Goal: Information Seeking & Learning: Learn about a topic

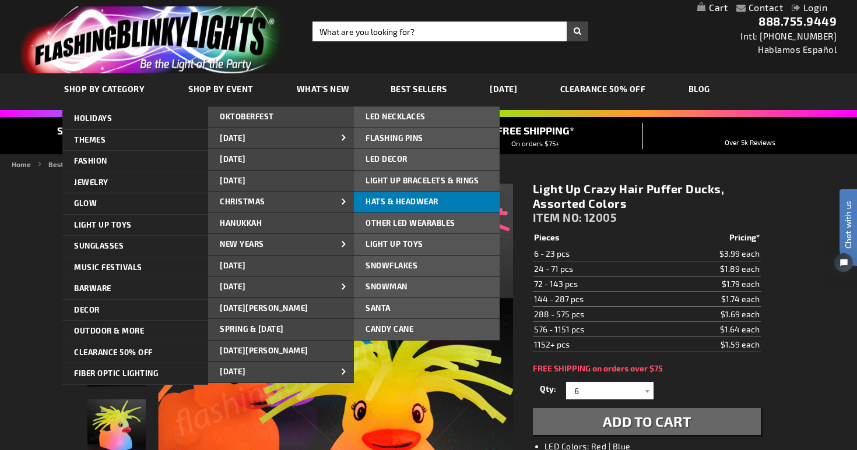
click at [406, 201] on span "Hats & Headwear" at bounding box center [401, 201] width 73 height 9
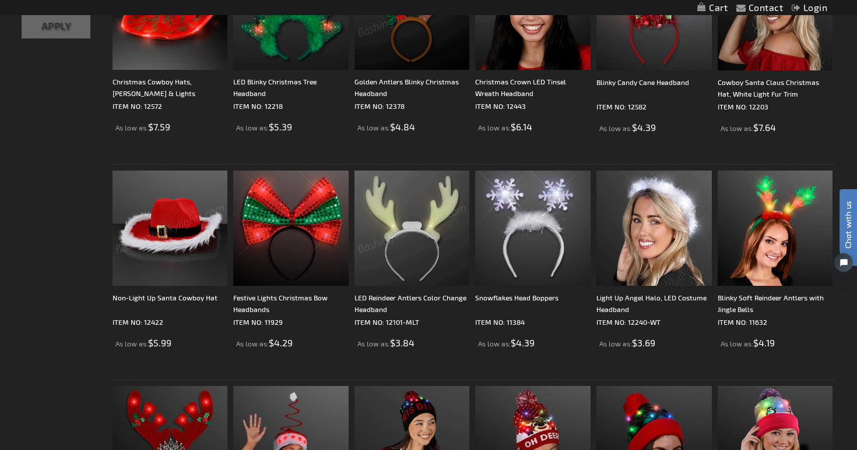
scroll to position [300, 0]
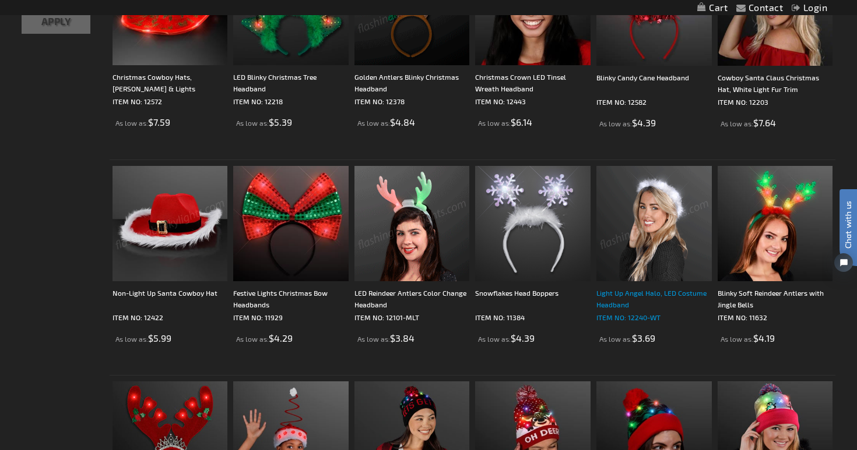
click at [626, 292] on div "Light Up Angel Halo, LED Costume Headband" at bounding box center [653, 298] width 115 height 23
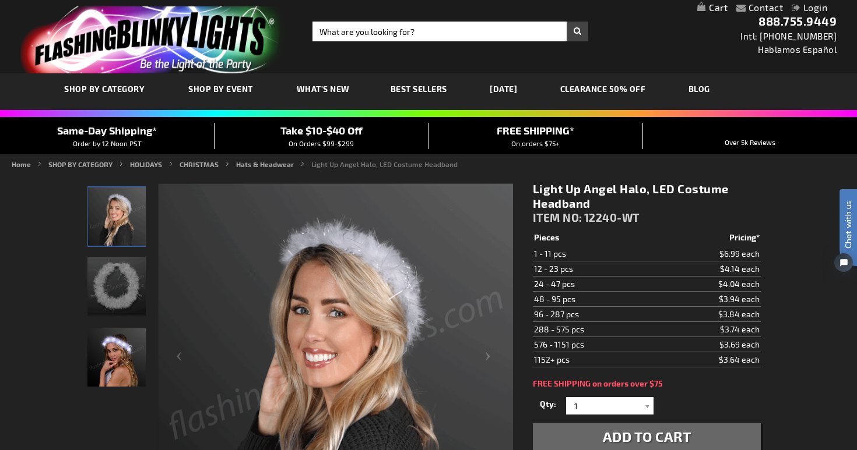
click at [103, 213] on img "Female wearing White Light Up Angel Halo LED Costume Headband" at bounding box center [117, 217] width 58 height 58
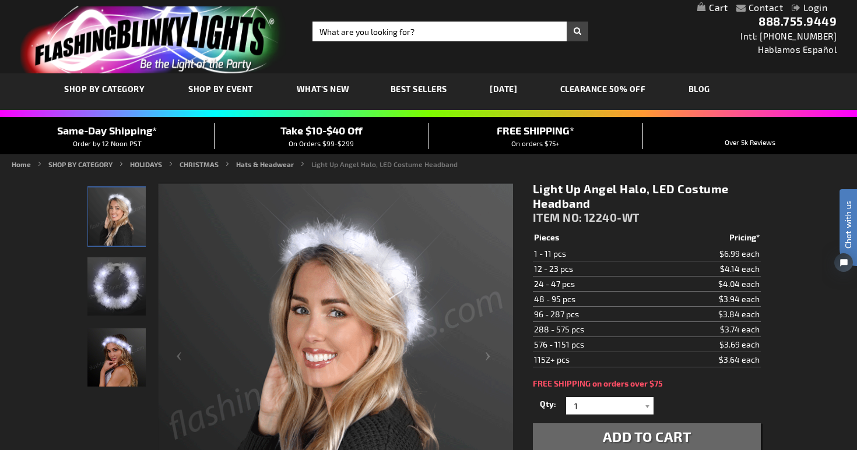
click at [112, 285] on img "White Light Up Angel Halo LED Costume Headband" at bounding box center [116, 287] width 58 height 58
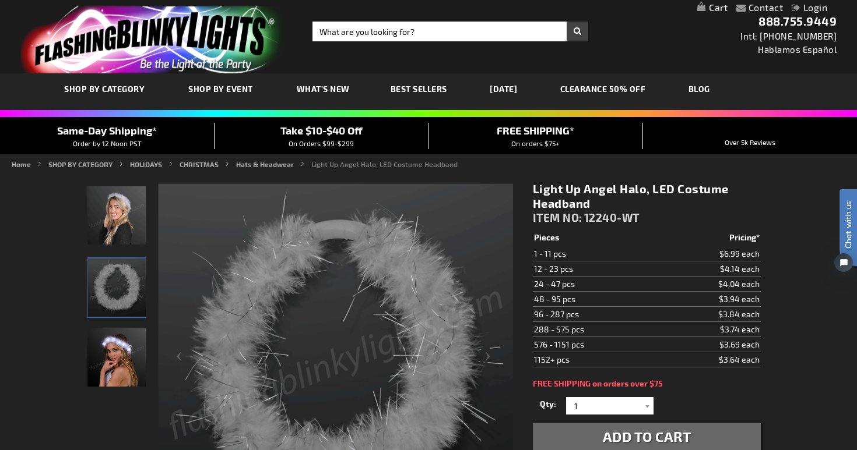
click at [117, 356] on img "Female displaying White Light Up Angel Halo LED Costume Headband" at bounding box center [116, 358] width 58 height 58
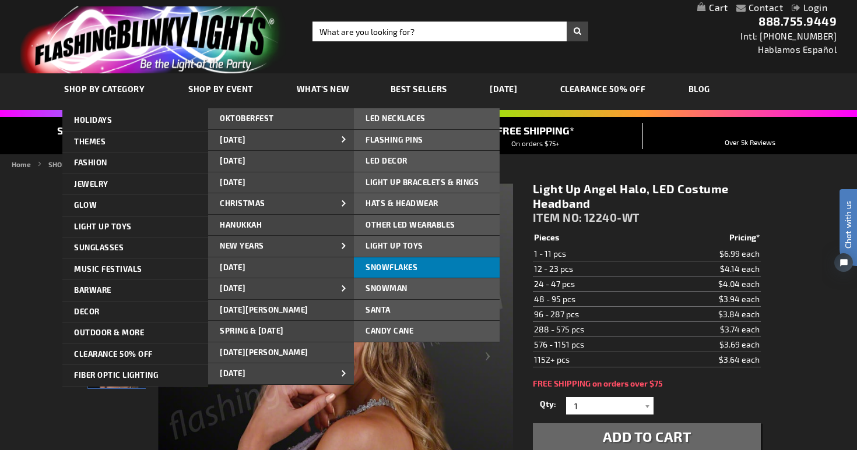
click at [407, 265] on span "Snowflakes" at bounding box center [391, 267] width 52 height 9
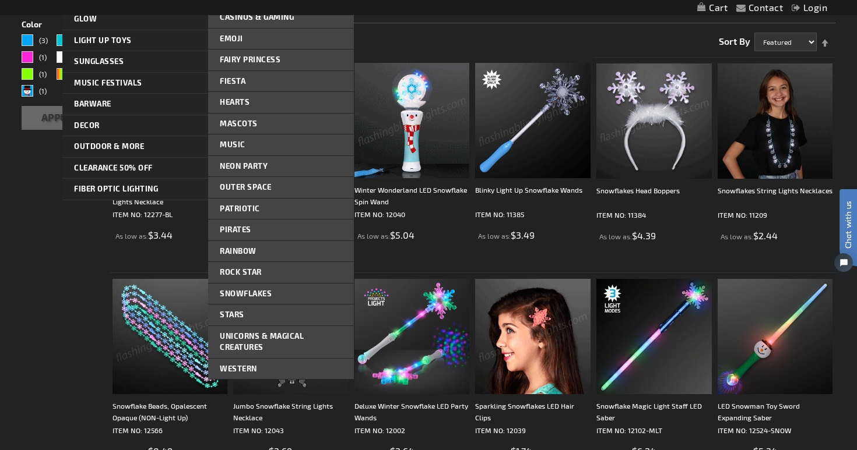
scroll to position [191, 0]
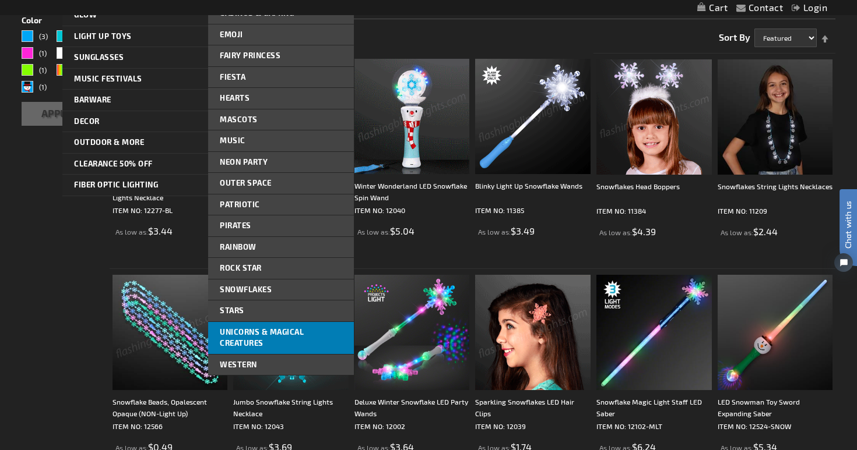
click at [237, 338] on link "Unicorns & Magical Creatures" at bounding box center [281, 338] width 146 height 32
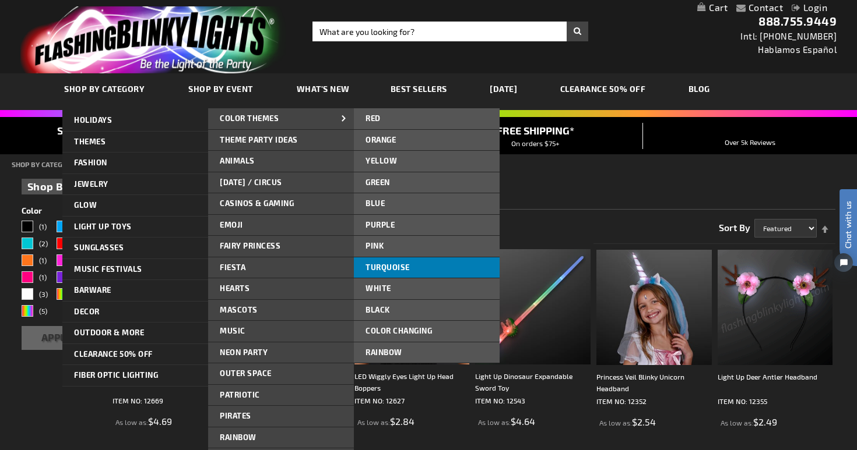
click at [388, 266] on span "Turquoise" at bounding box center [387, 267] width 44 height 9
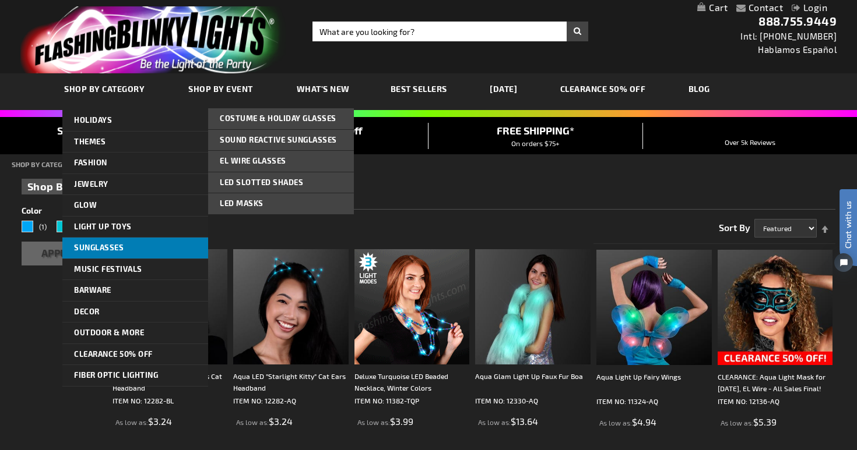
click at [103, 245] on span "Sunglasses" at bounding box center [99, 247] width 50 height 9
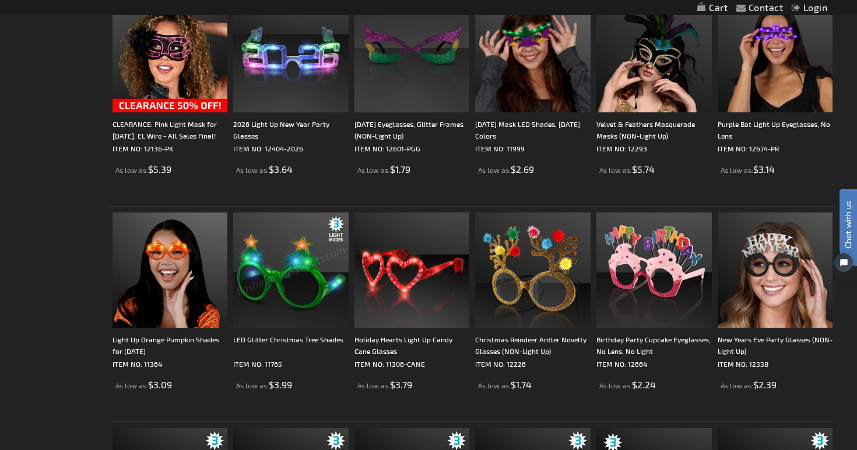
scroll to position [1335, 0]
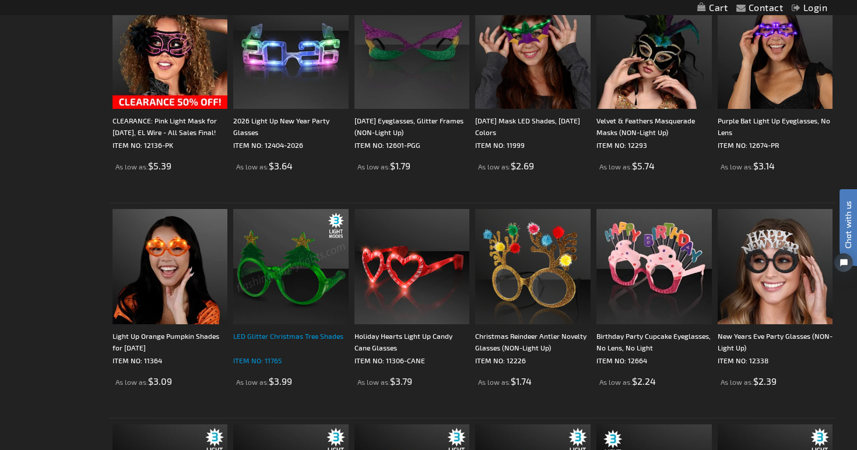
click at [284, 335] on div "LED Glitter Christmas Tree Shades" at bounding box center [290, 341] width 115 height 23
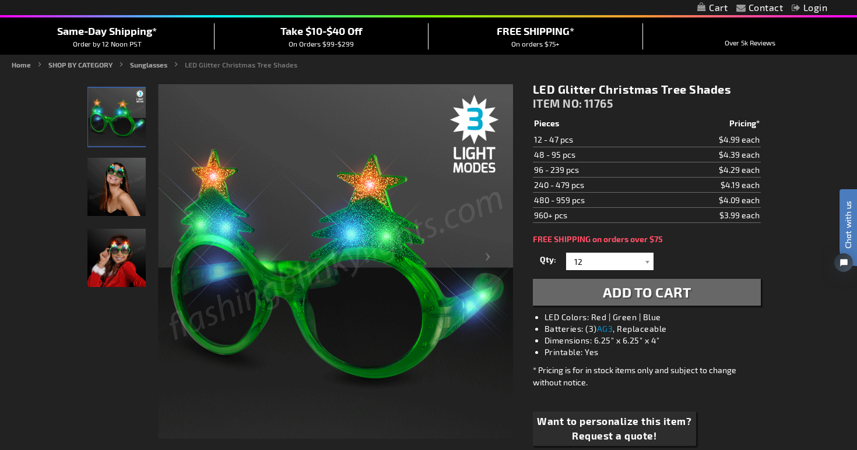
click at [124, 191] on img "Female displaying Light Up LED Christmas Tree Sunglasses" at bounding box center [116, 187] width 58 height 58
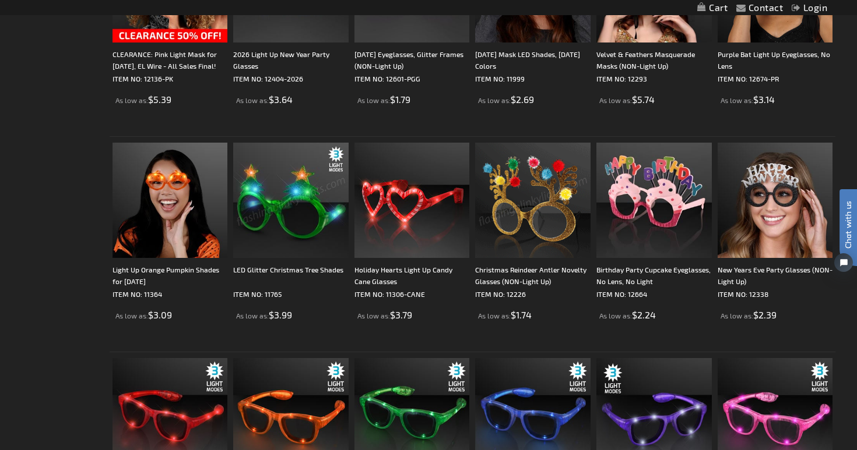
scroll to position [1403, 0]
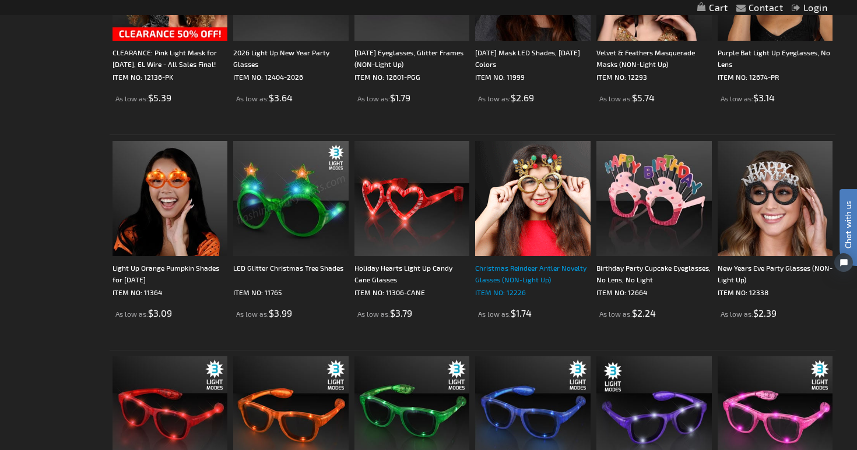
click at [509, 272] on div "Christmas Reindeer Antler Novelty Glasses (NON-Light Up)" at bounding box center [532, 273] width 115 height 23
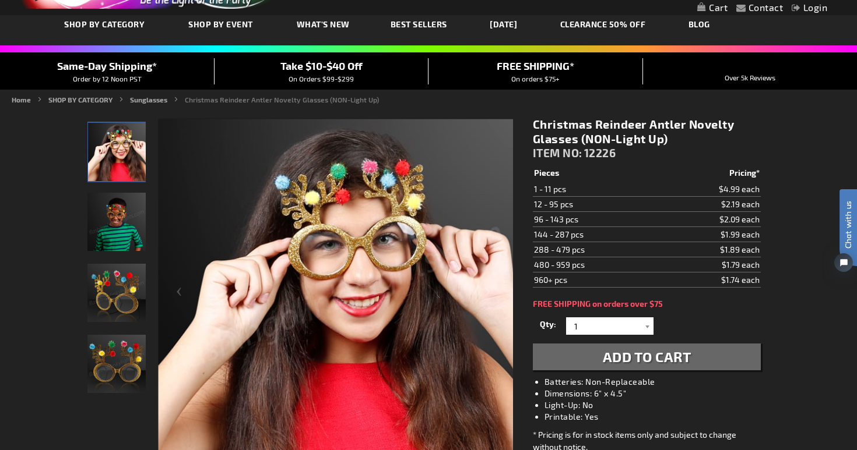
scroll to position [65, 0]
click at [115, 230] on img "Boy displaying Christmas Reindeer Antler Non Light Up Glasses" at bounding box center [116, 221] width 58 height 58
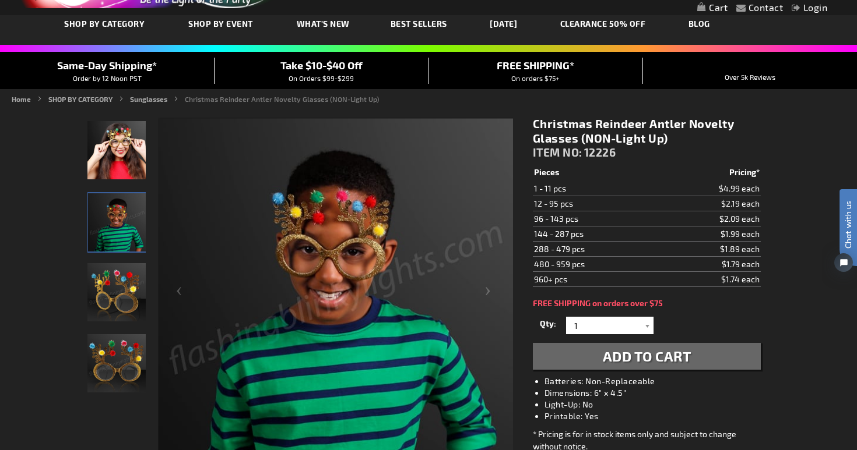
click at [110, 292] on img "Christmas Reindeer Antler Non Light Up Glasses" at bounding box center [116, 292] width 58 height 58
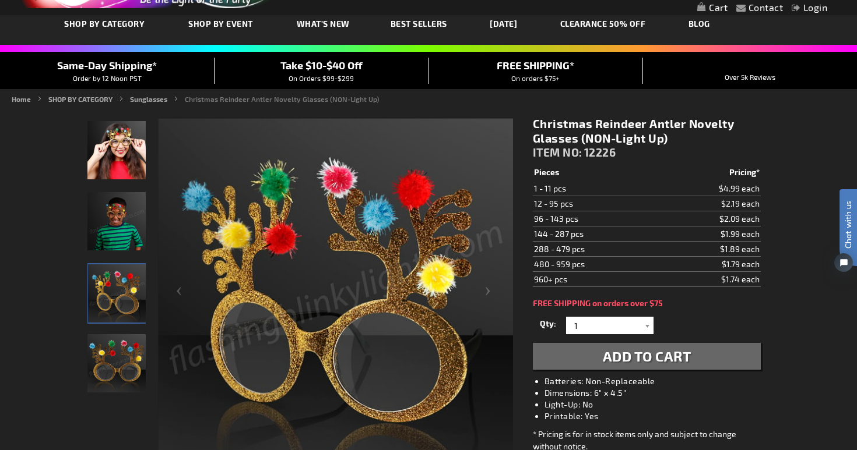
click at [108, 351] on img "Christmas Reindeer Antler Non Light Up Glasses" at bounding box center [116, 364] width 58 height 58
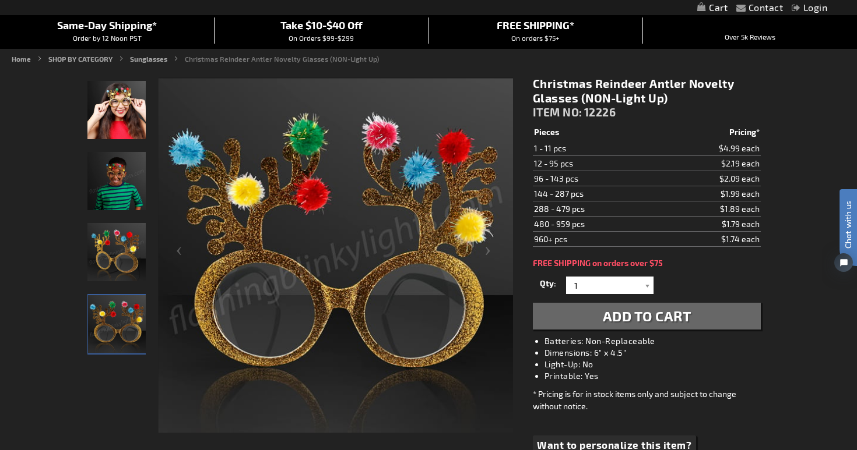
scroll to position [0, 0]
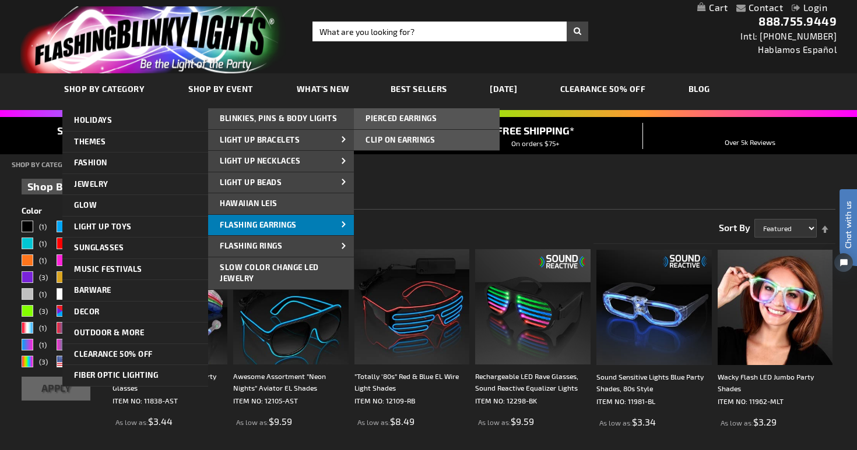
click at [234, 223] on span "Flashing Earrings" at bounding box center [258, 224] width 77 height 9
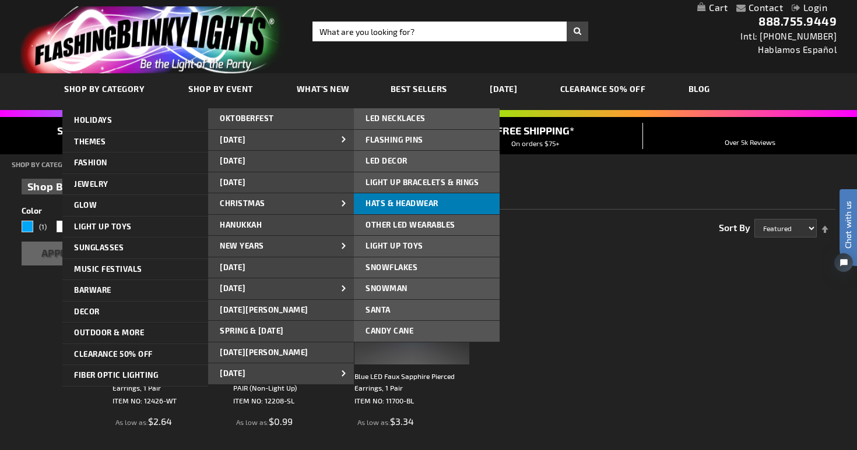
click at [407, 201] on span "Hats & Headwear" at bounding box center [401, 203] width 73 height 9
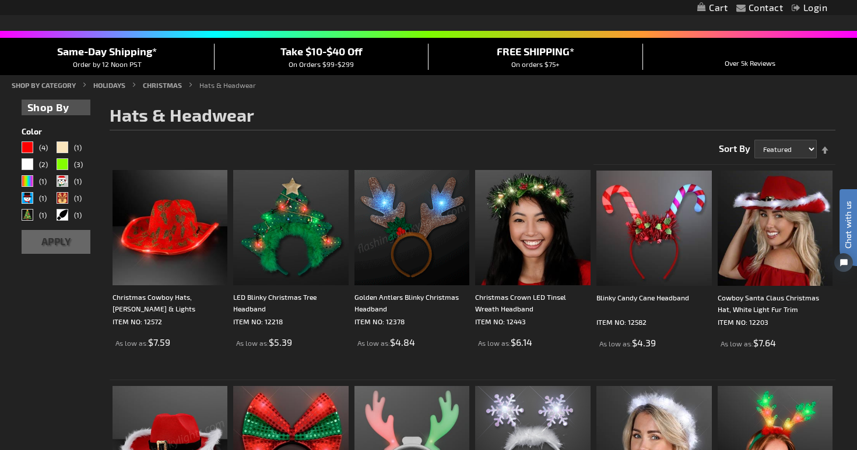
scroll to position [82, 0]
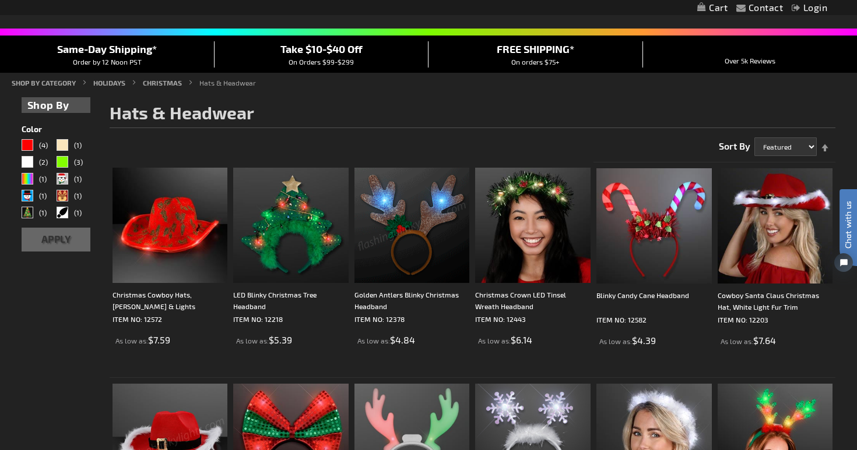
drag, startPoint x: 822, startPoint y: 123, endPoint x: 1236, endPoint y: 324, distance: 460.6
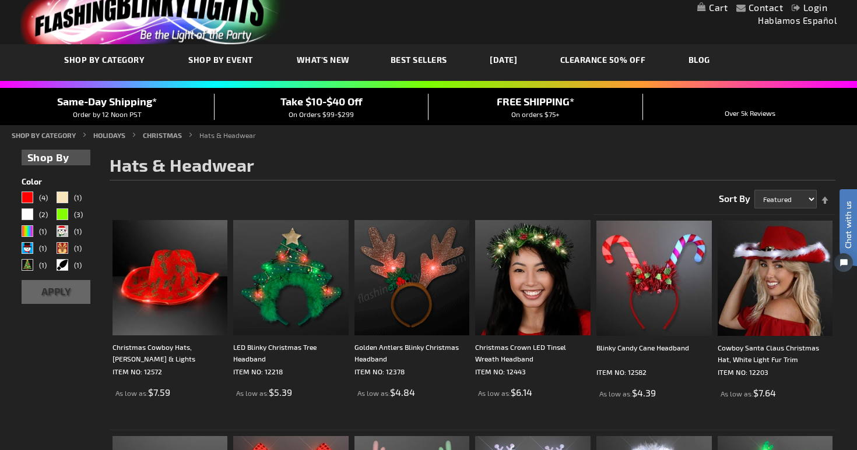
scroll to position [0, 0]
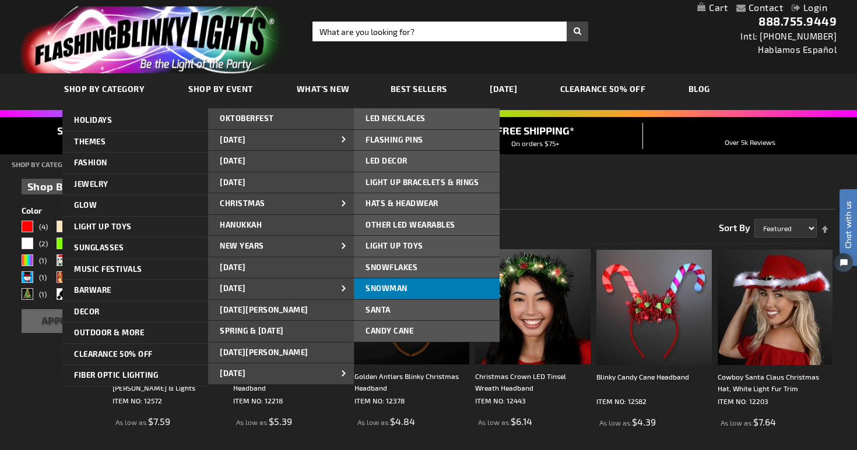
click at [381, 287] on span "Snowman" at bounding box center [386, 288] width 42 height 9
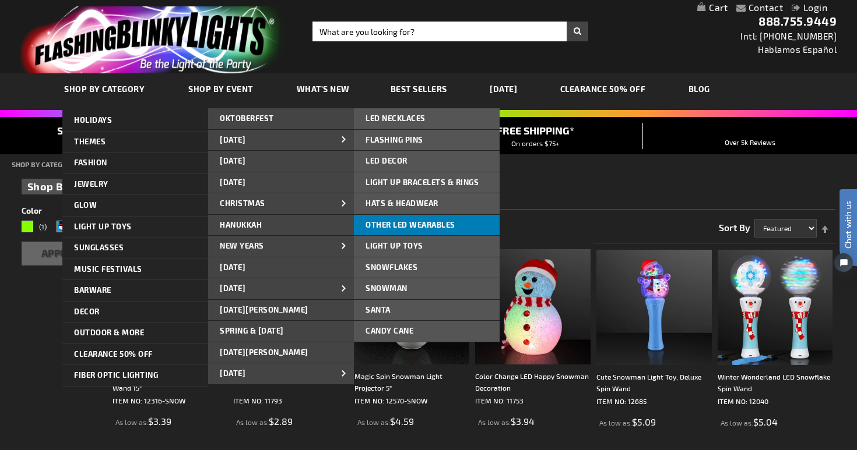
click at [374, 222] on span "Other LED Wearables" at bounding box center [410, 224] width 90 height 9
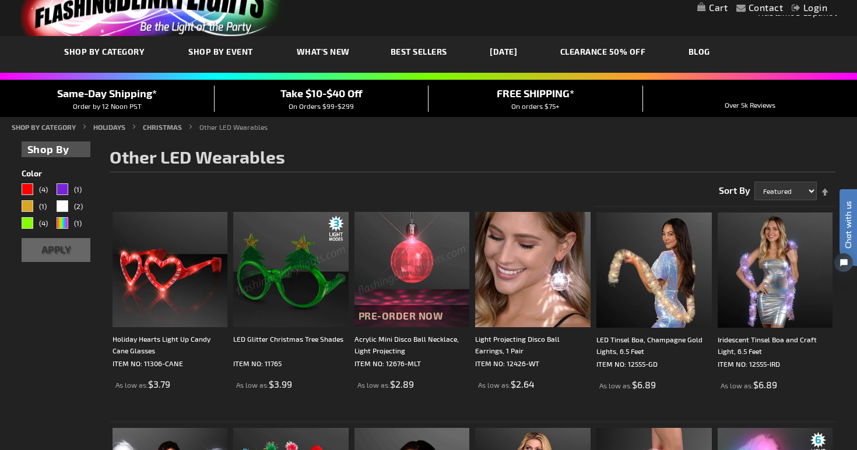
scroll to position [36, 0]
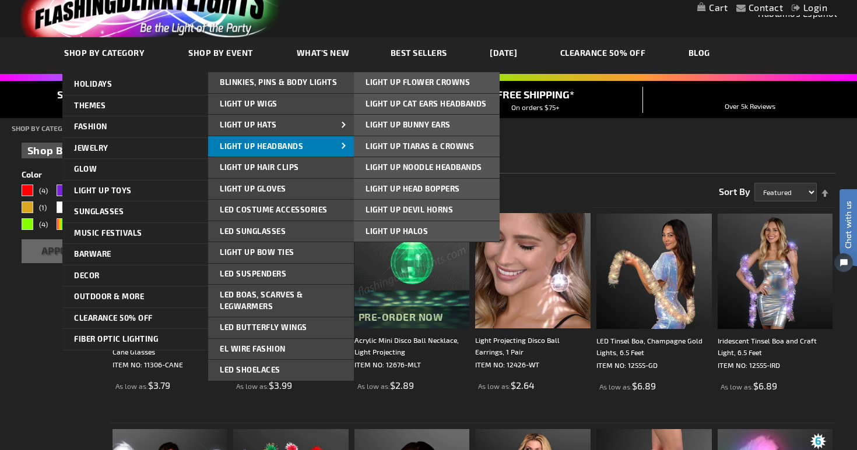
click at [269, 146] on span "Light Up Headbands" at bounding box center [261, 146] width 83 height 9
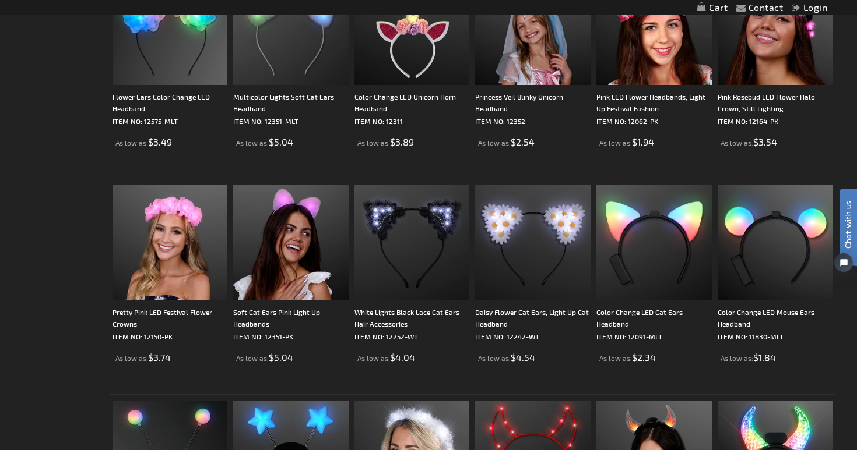
scroll to position [935, 0]
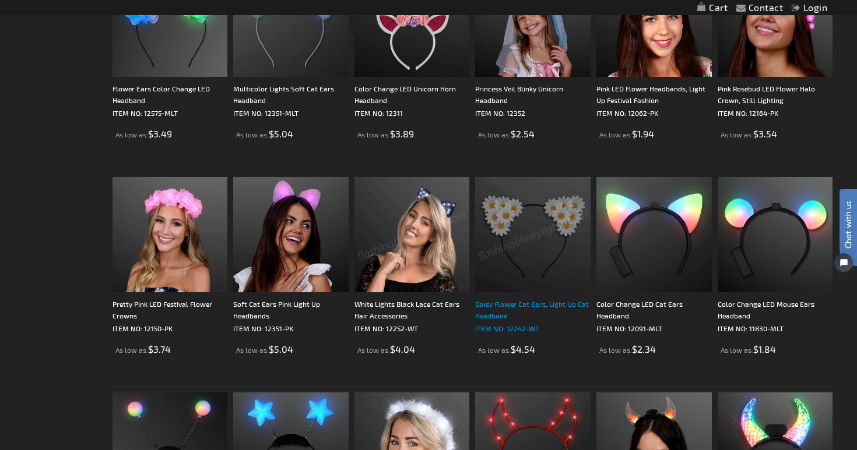
click at [516, 304] on div "Daisy Flower Cat Ears, Light Up Cat Headband" at bounding box center [532, 309] width 115 height 23
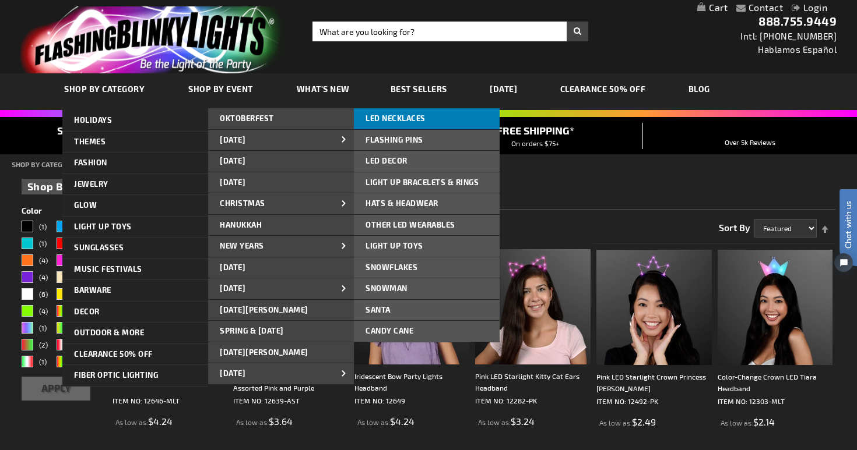
click at [427, 117] on link "LED NECKLACES" at bounding box center [427, 118] width 146 height 21
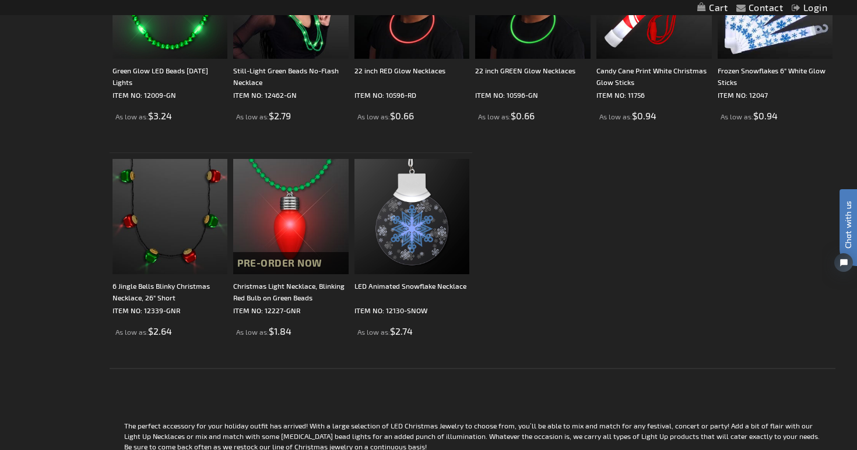
scroll to position [1279, 0]
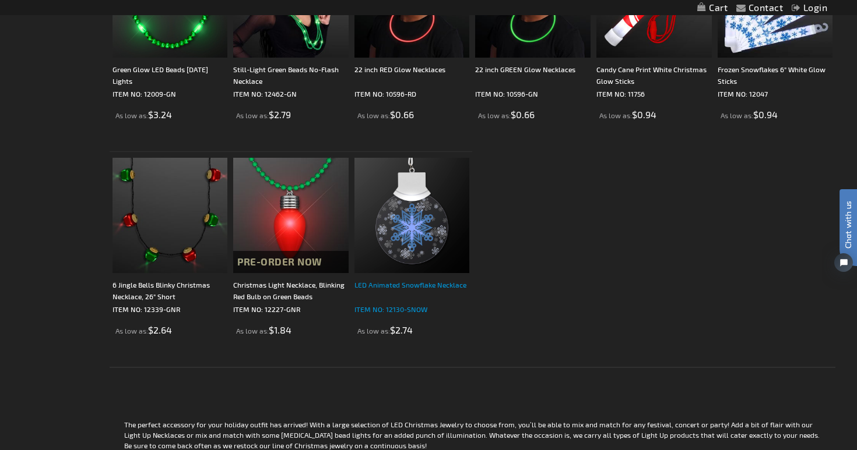
click at [409, 284] on div "LED Animated Snowflake Necklace" at bounding box center [411, 290] width 115 height 23
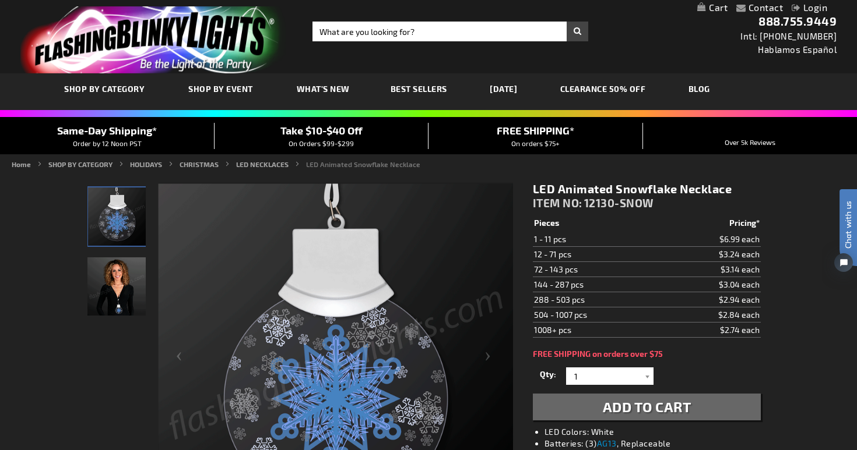
click at [123, 299] on img "Female wearing LED Light Up Animated Snowflake Necklace" at bounding box center [116, 287] width 58 height 58
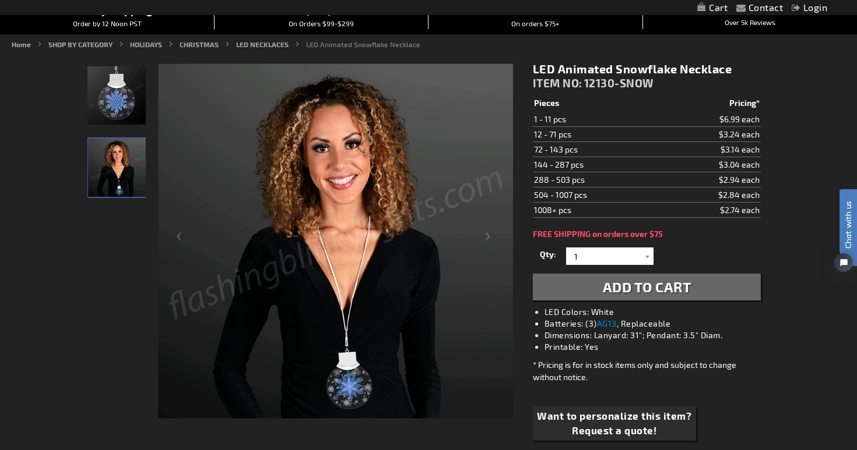
scroll to position [122, 0]
